Goal: Find contact information: Find contact information

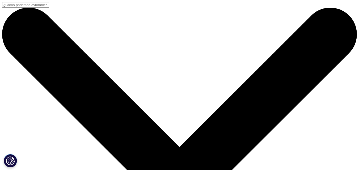
scroll to position [128, 0]
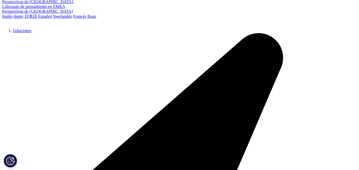
scroll to position [117, 0]
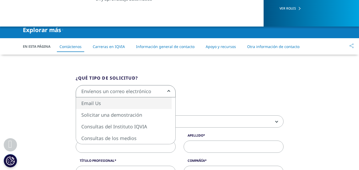
click at [168, 91] on b at bounding box center [168, 91] width 0 height 0
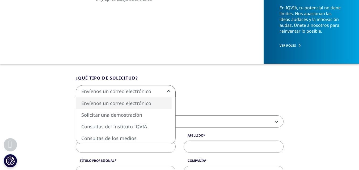
click at [168, 91] on b at bounding box center [168, 91] width 0 height 0
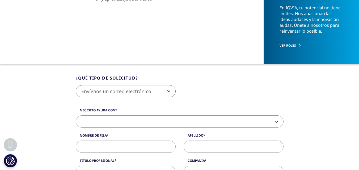
click at [224, 48] on font "Apoyo y recursos" at bounding box center [221, 46] width 30 height 5
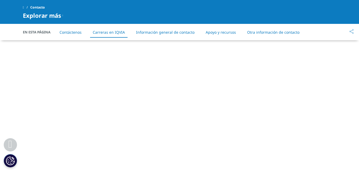
scroll to position [734, 0]
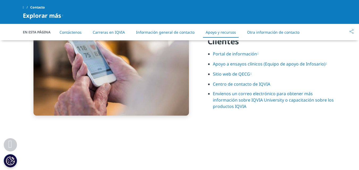
scroll to position [713, 0]
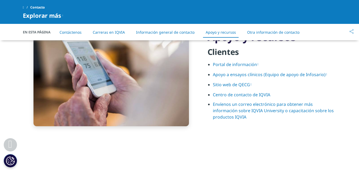
click at [244, 94] on font "Centro de contacto de IQVIA" at bounding box center [241, 95] width 57 height 6
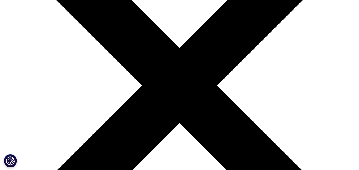
scroll to position [0, 0]
